Goal: Task Accomplishment & Management: Use online tool/utility

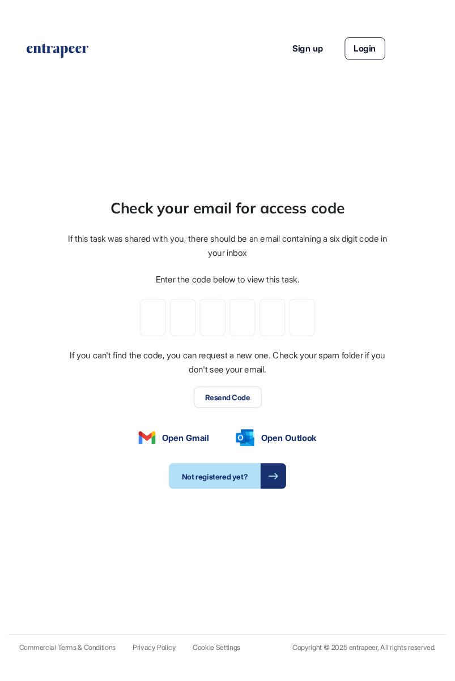
scroll to position [681, 455]
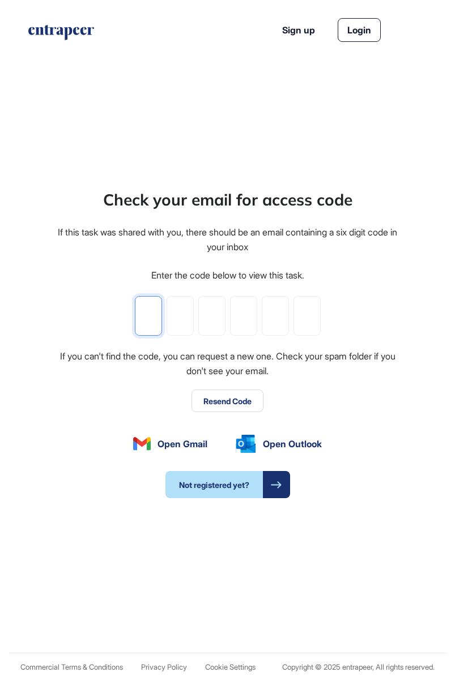
type input "*"
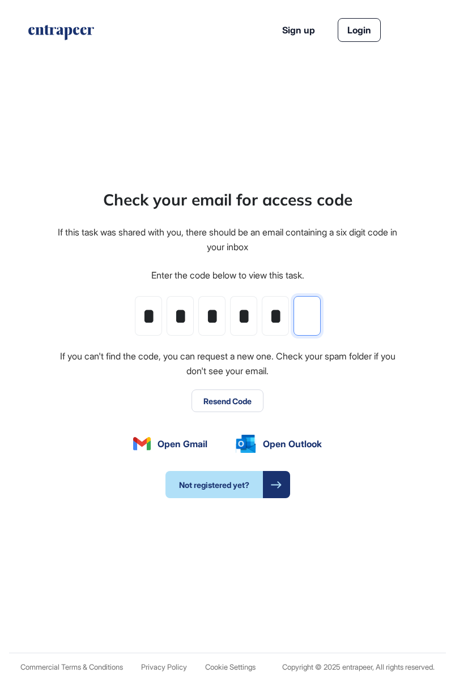
type input "*"
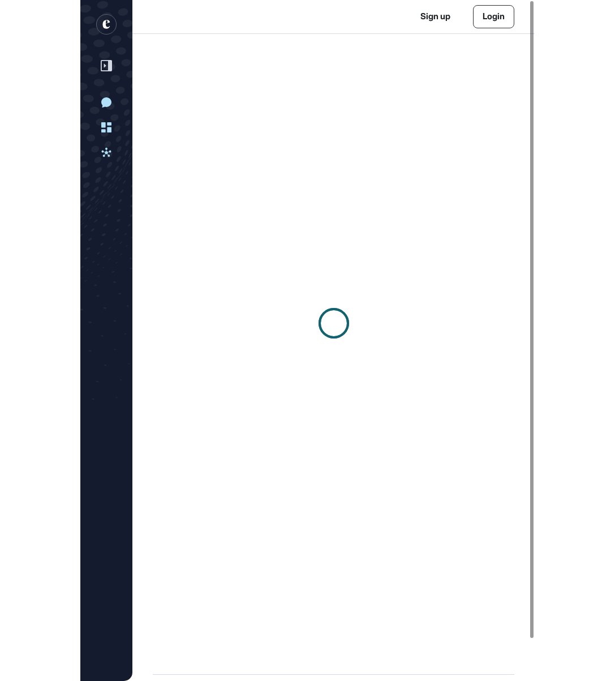
scroll to position [1, 1]
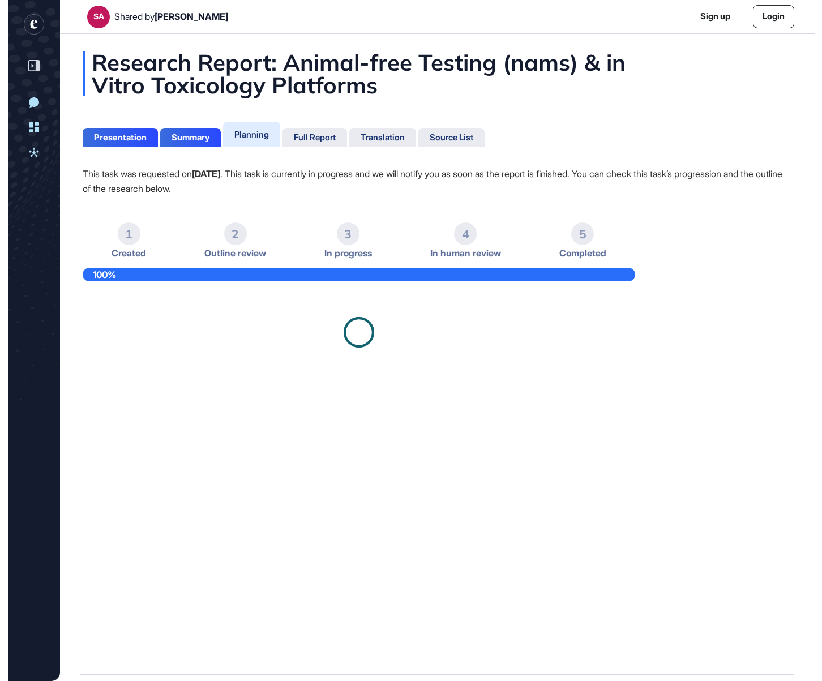
scroll to position [681, 822]
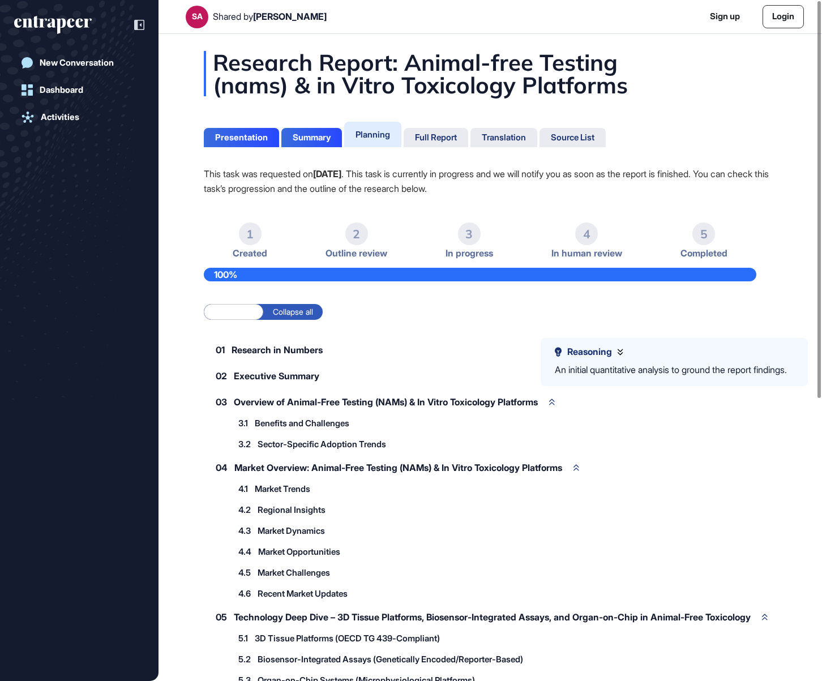
click at [589, 255] on span "In human review" at bounding box center [586, 253] width 71 height 11
click at [439, 140] on div "Full Report" at bounding box center [436, 137] width 42 height 10
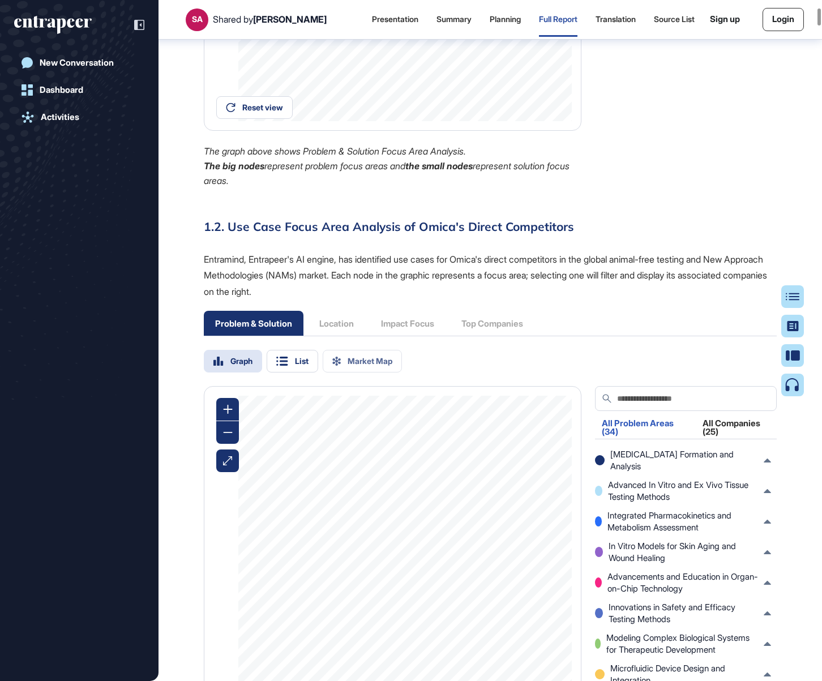
scroll to position [1495, 0]
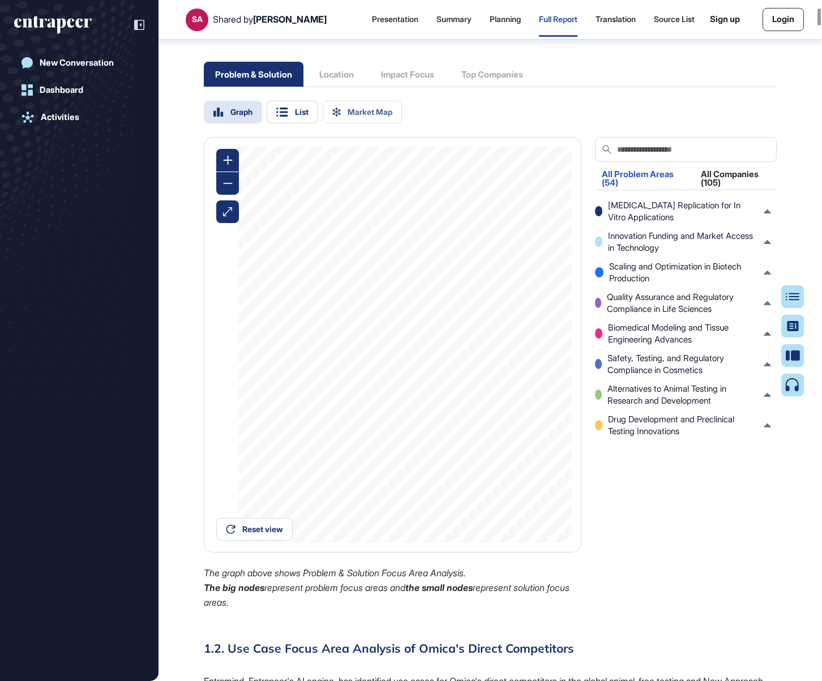
click at [625, 162] on input "text" at bounding box center [692, 149] width 153 height 25
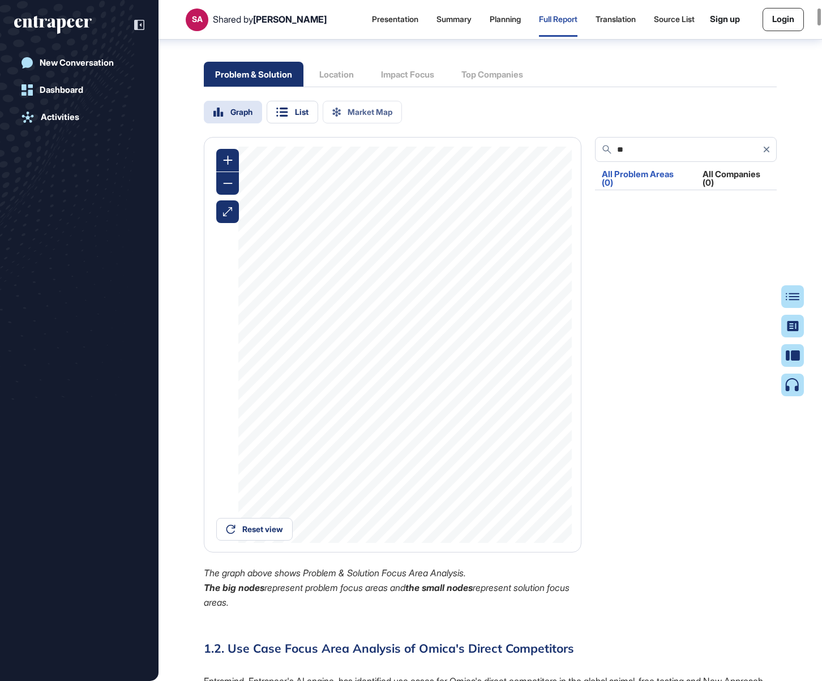
type input "*"
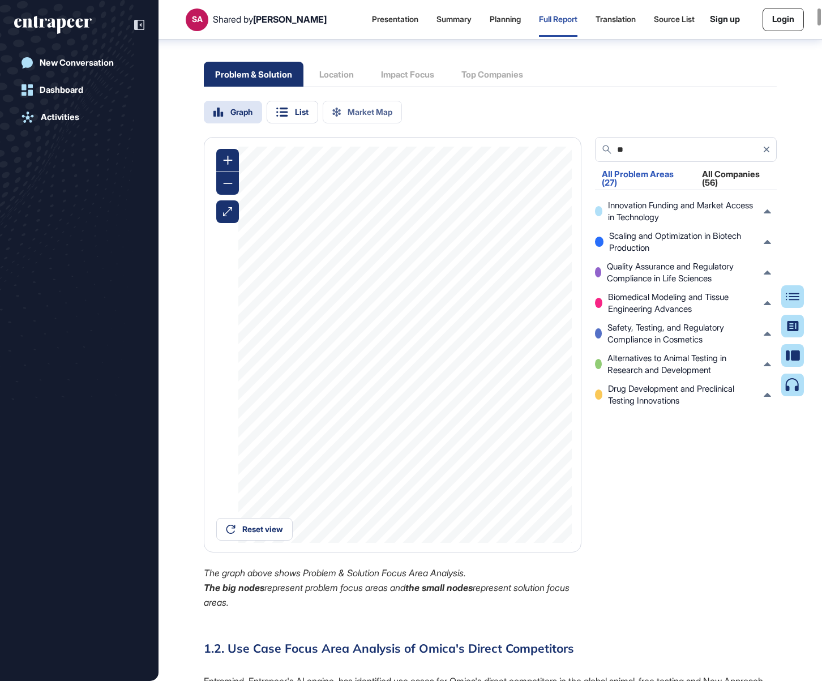
type input "*"
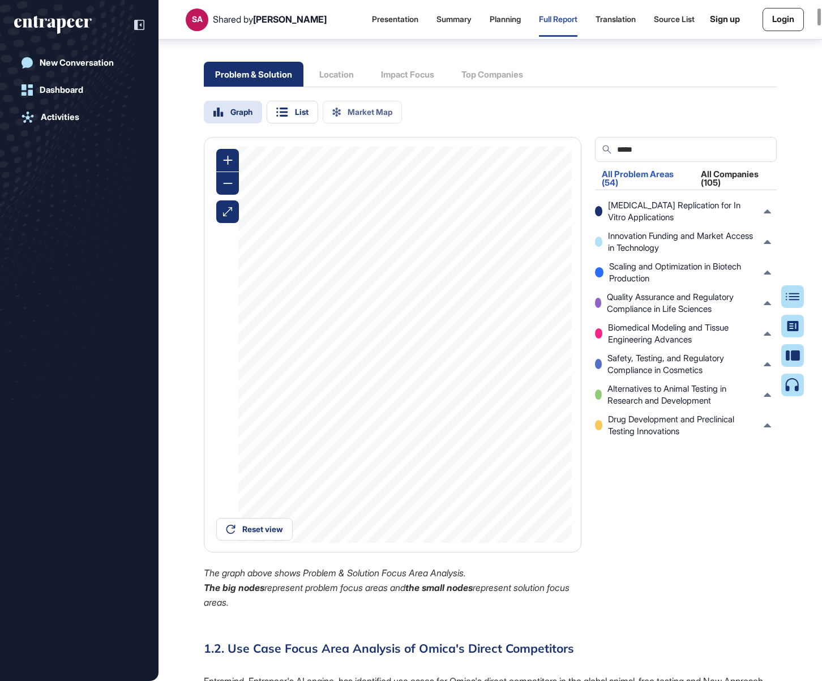
click at [655, 162] on input "*****" at bounding box center [692, 149] width 153 height 25
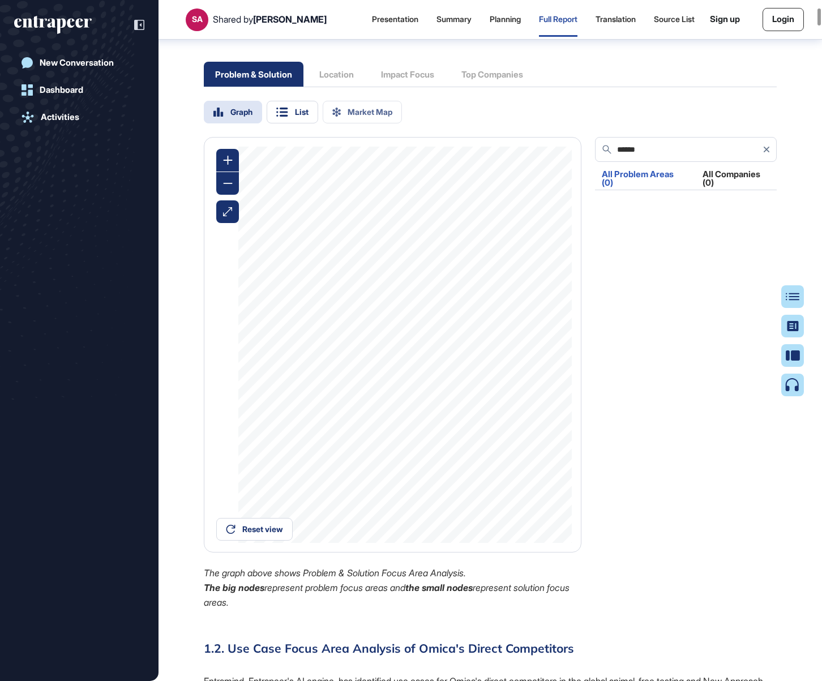
click at [655, 162] on input "******" at bounding box center [687, 149] width 143 height 25
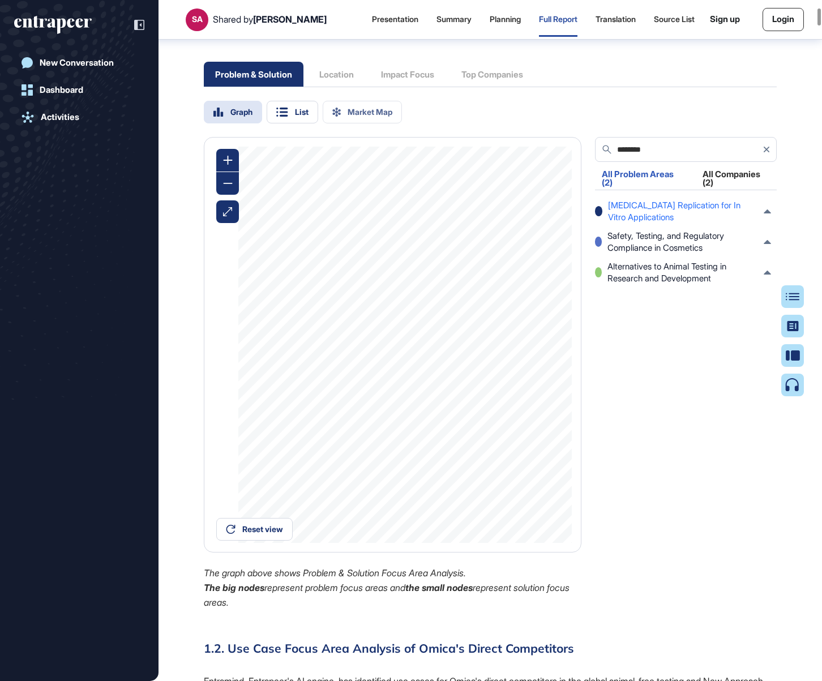
type input "********"
click at [718, 213] on icon at bounding box center [767, 211] width 7 height 4
click at [718, 260] on div "Safety, Testing, and Regulatory Compliance in Cosmetics" at bounding box center [683, 249] width 176 height 24
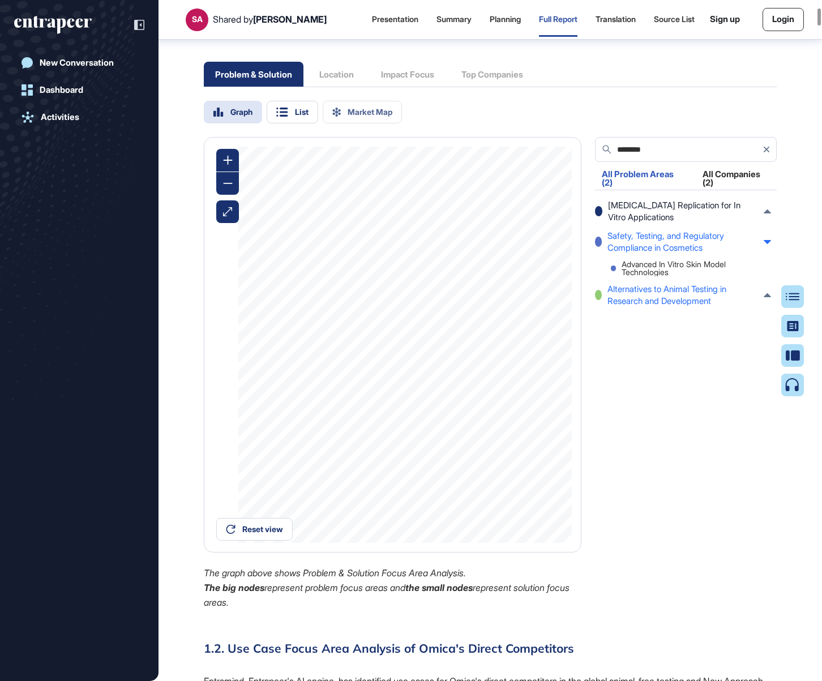
click at [718, 307] on div "Alternatives to Animal Testing in Research and Development" at bounding box center [683, 295] width 176 height 24
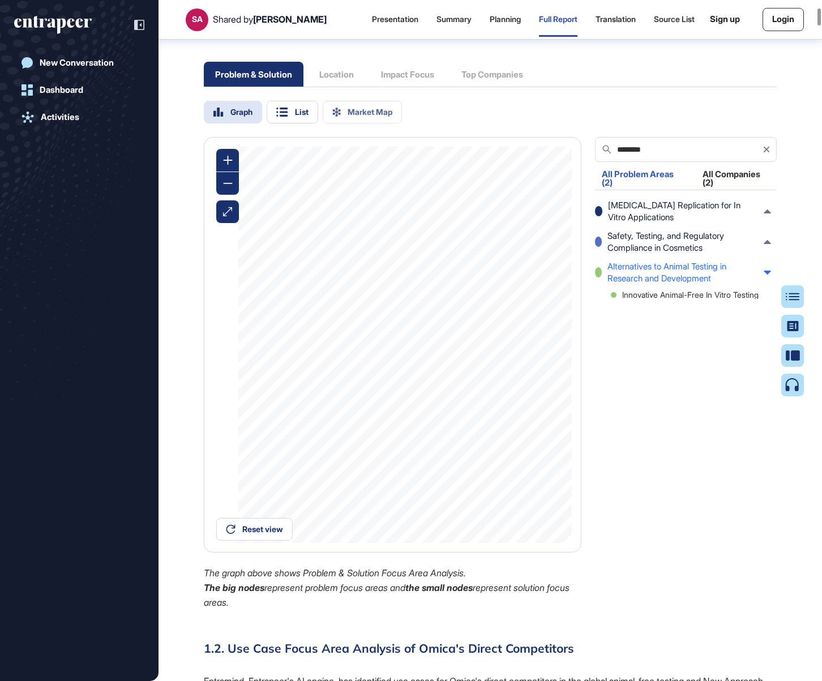
click at [664, 349] on div "Extracellular Matrix Replication for In Vitro Applications Safety, Testing, and…" at bounding box center [686, 371] width 182 height 345
click at [664, 299] on div "Innovative Animal-Free In Vitro Testing" at bounding box center [691, 295] width 160 height 8
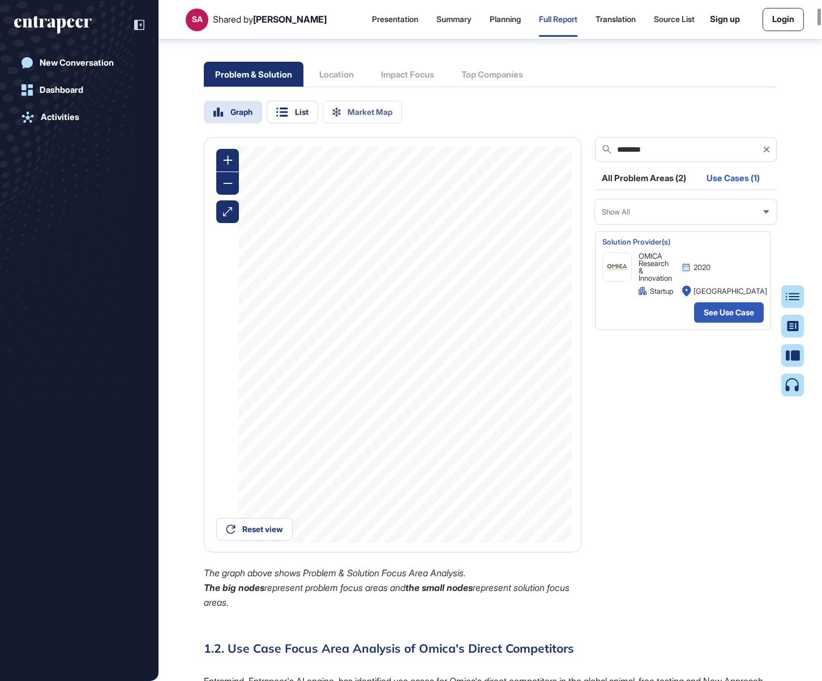
click at [718, 223] on div "Show All" at bounding box center [686, 212] width 182 height 22
click at [670, 162] on input "********" at bounding box center [687, 149] width 143 height 25
click at [707, 323] on link "See Use Case" at bounding box center [729, 312] width 70 height 20
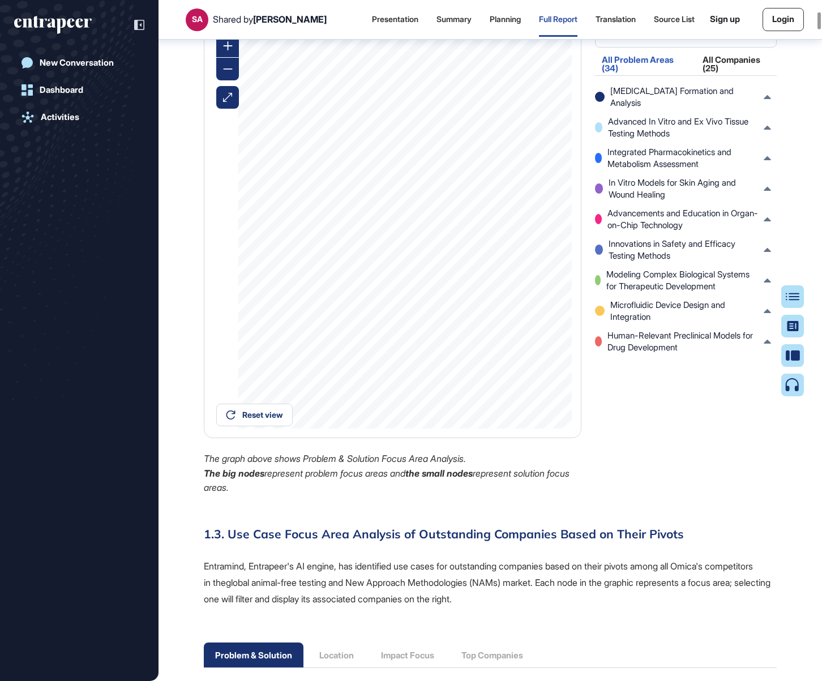
scroll to position [2227, 0]
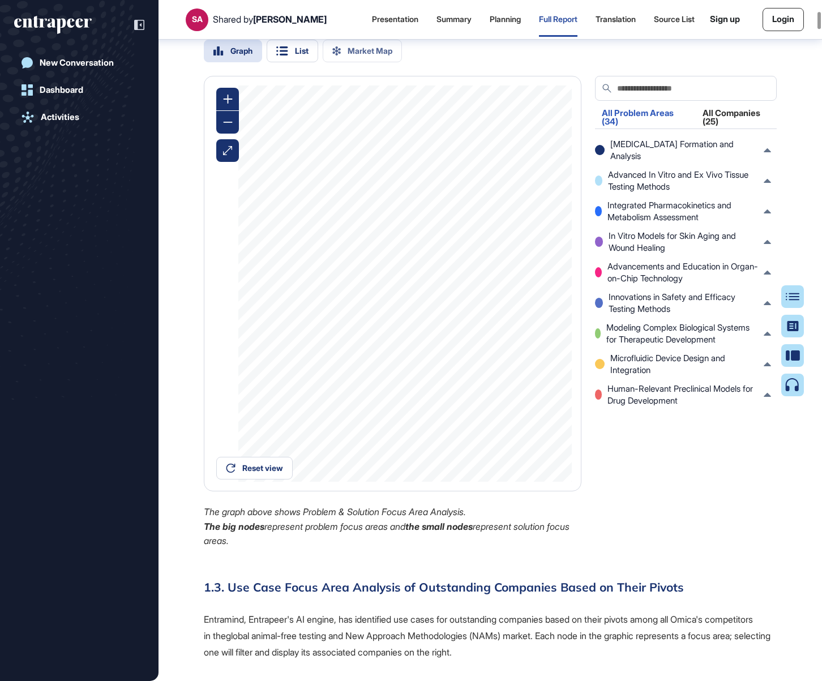
click at [641, 101] on input "text" at bounding box center [692, 88] width 153 height 25
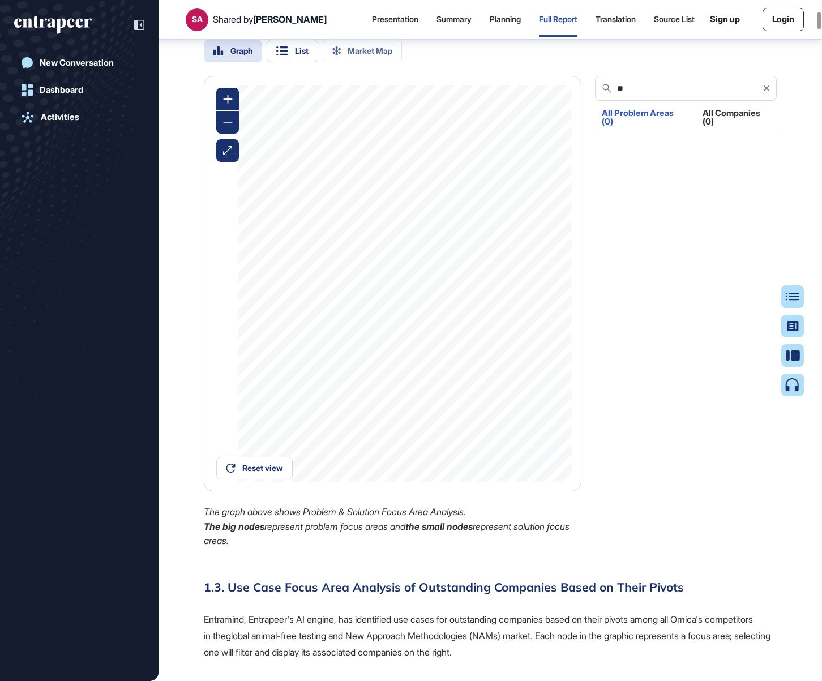
type input "*"
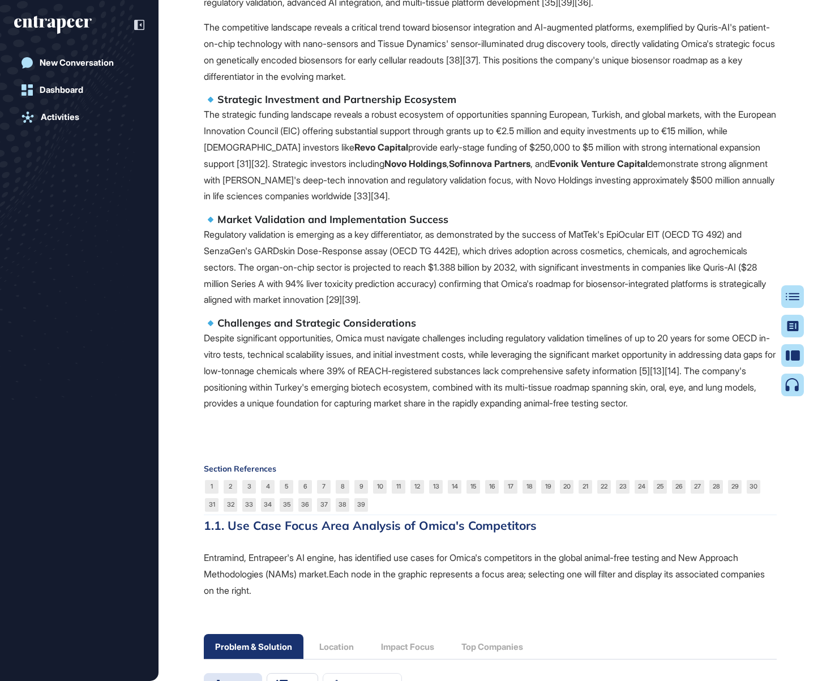
scroll to position [0, 0]
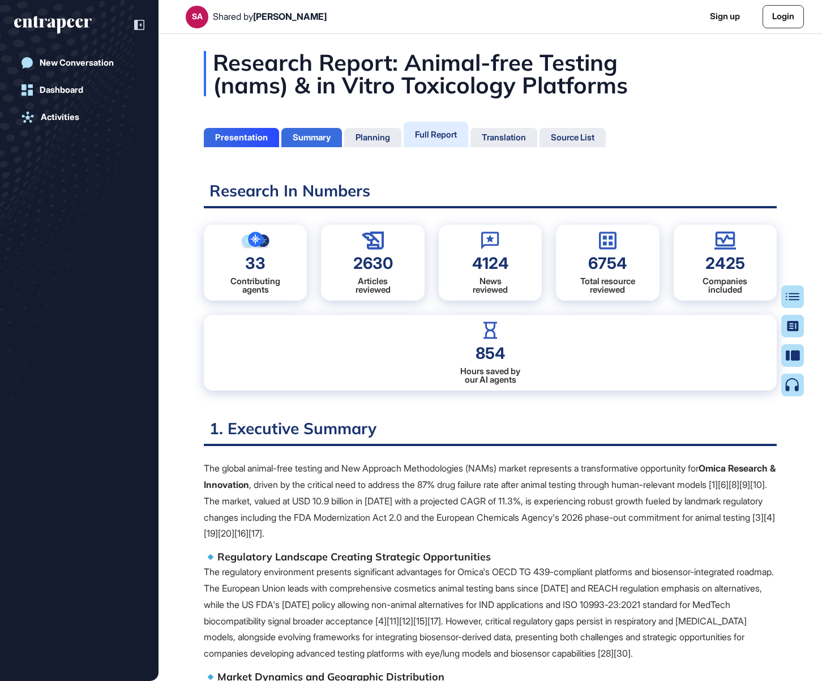
click at [306, 138] on div "Summary" at bounding box center [312, 137] width 38 height 10
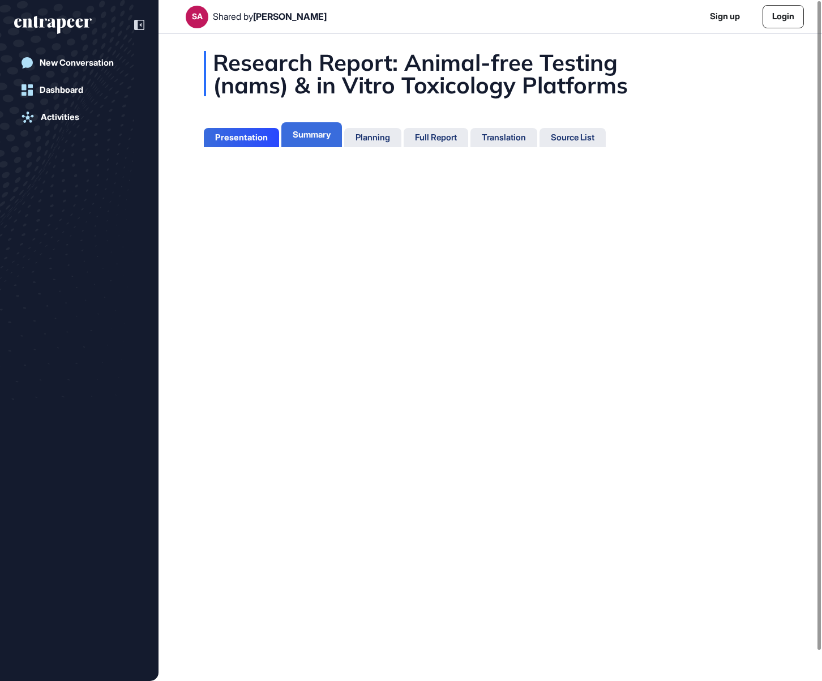
scroll to position [624, 3]
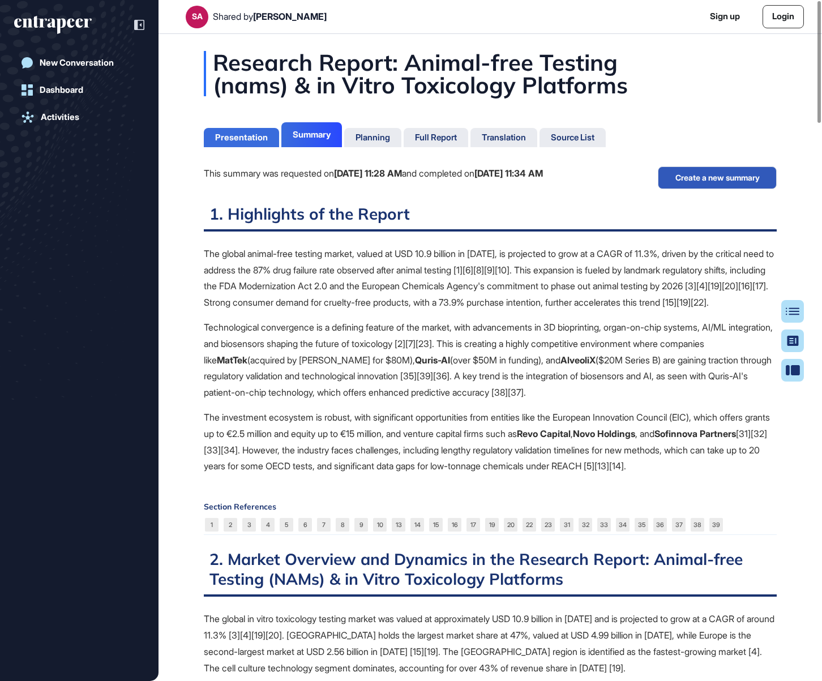
click at [217, 136] on div "Presentation" at bounding box center [241, 137] width 53 height 10
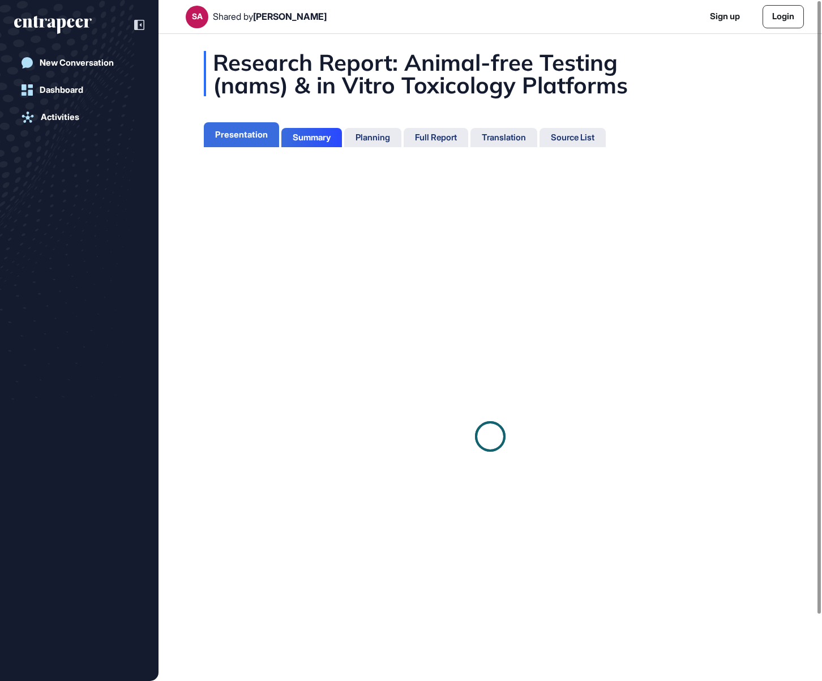
scroll to position [5, 1]
click at [309, 137] on div "Summary" at bounding box center [312, 137] width 38 height 10
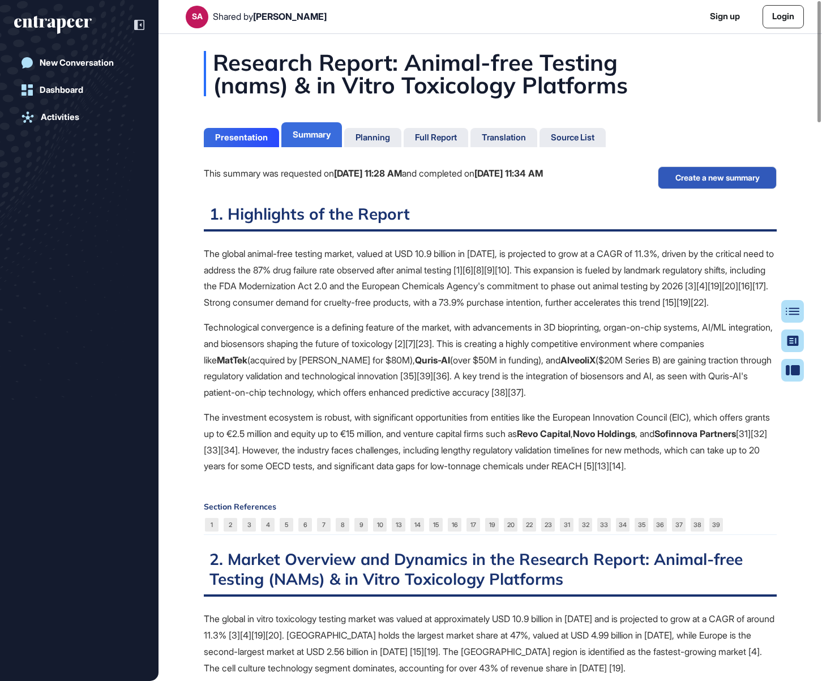
scroll to position [624, 3]
click at [440, 139] on div "Full Report" at bounding box center [436, 137] width 42 height 10
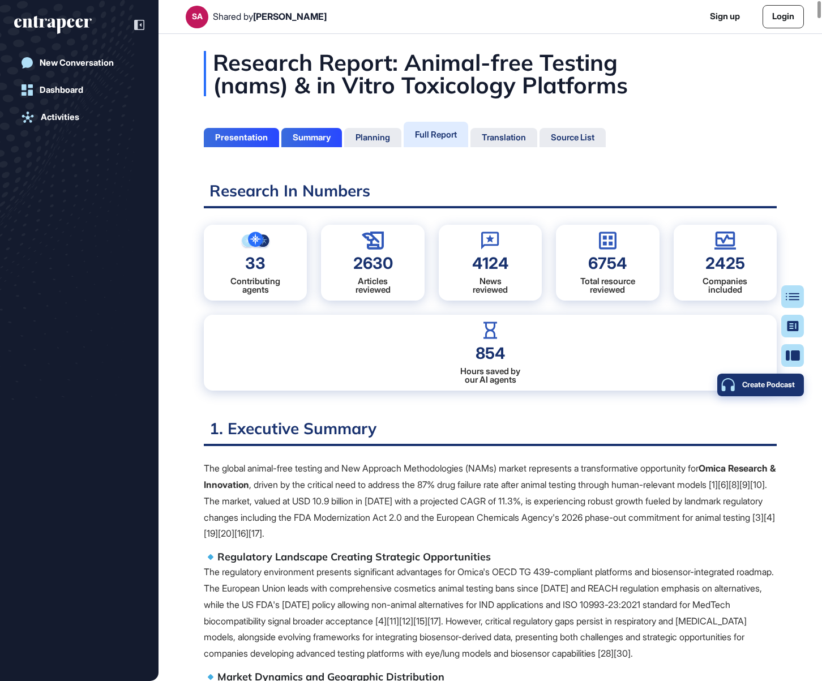
click at [718, 383] on div "Create Podcast" at bounding box center [760, 384] width 68 height 9
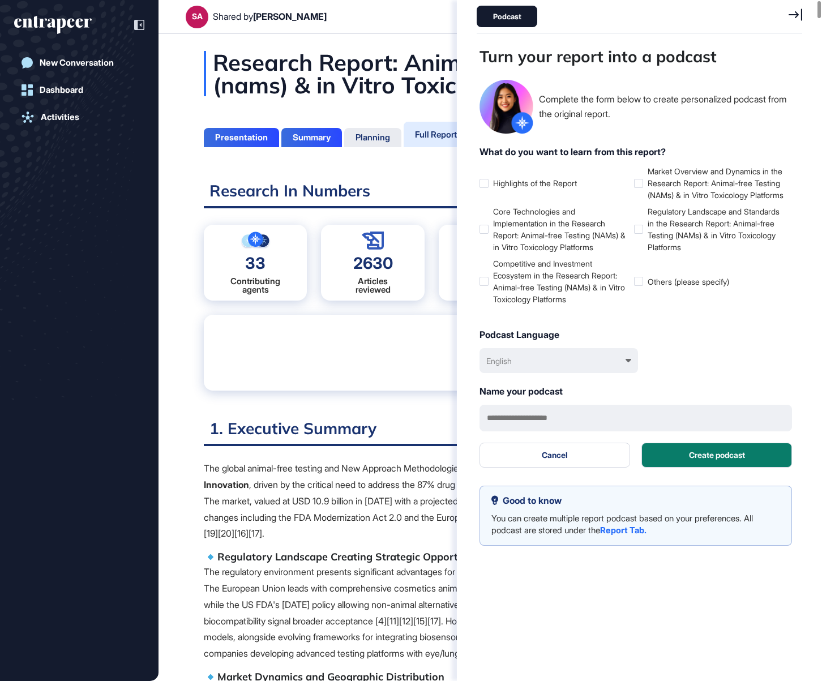
scroll to position [624, 328]
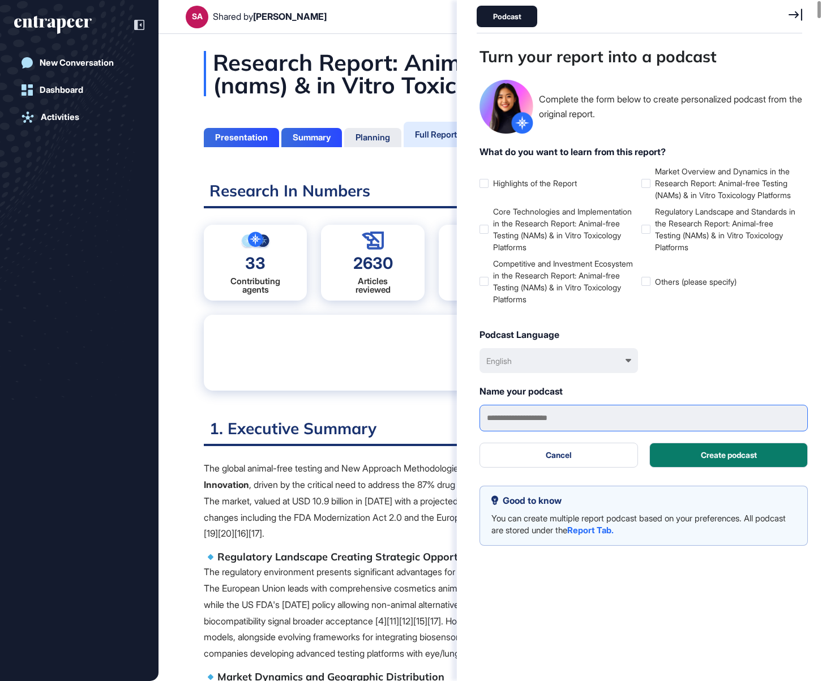
click at [718, 431] on input "text" at bounding box center [643, 418] width 328 height 27
